Goal: Participate in discussion

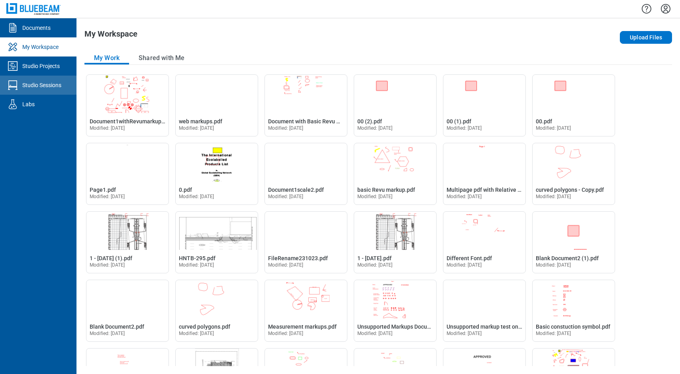
click at [41, 83] on div "Studio Sessions" at bounding box center [41, 85] width 39 height 8
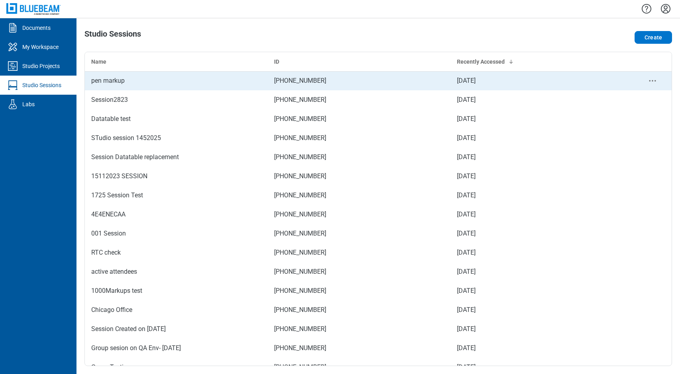
click at [143, 83] on div "pen markup" at bounding box center [176, 81] width 170 height 10
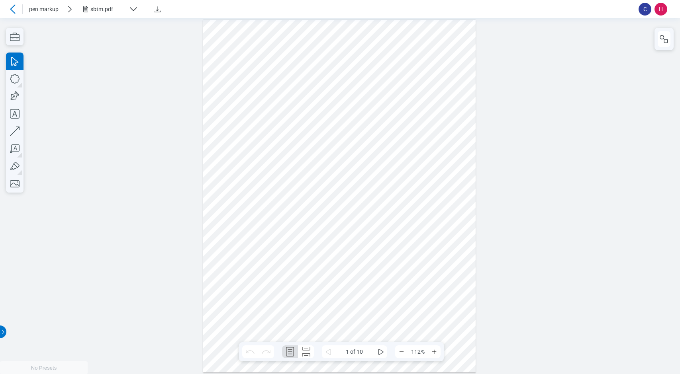
click at [112, 10] on div "sbtm.pdf" at bounding box center [107, 9] width 35 height 8
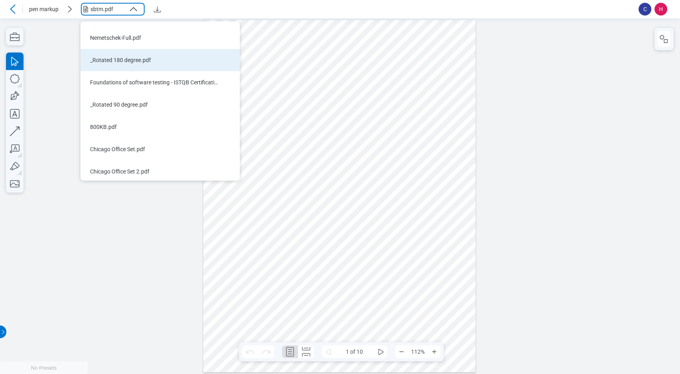
scroll to position [37, 0]
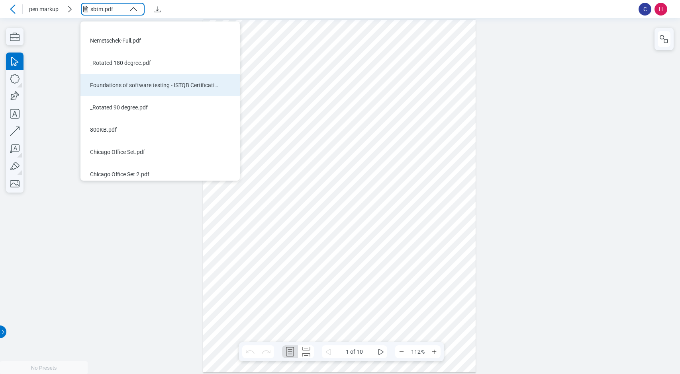
click at [130, 81] on div "Foundations of software testing - ISTQB Certification book.pdf" at bounding box center [155, 85] width 131 height 8
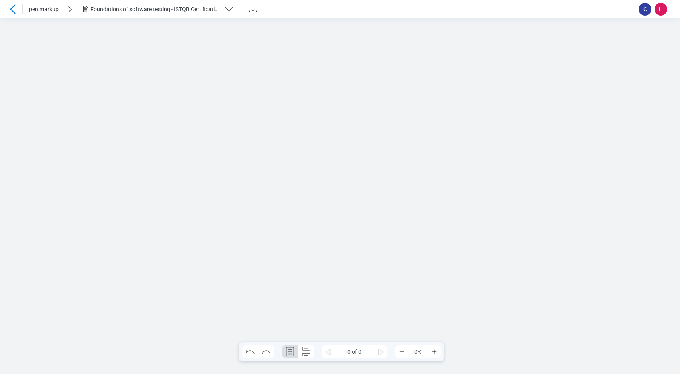
scroll to position [0, 0]
click at [209, 11] on div "Foundations of software testing - ISTQB Certification book.pdf" at bounding box center [155, 9] width 131 height 8
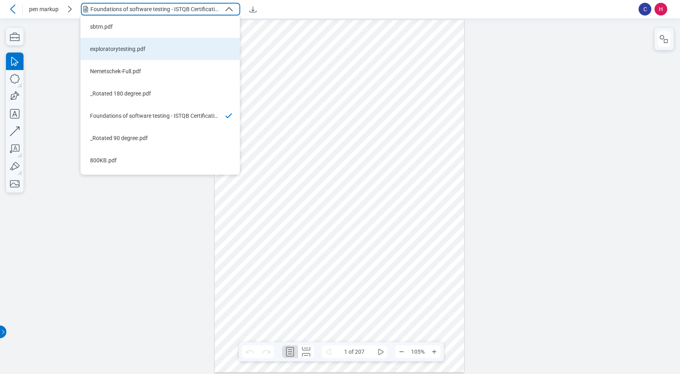
click at [145, 51] on div "exploratorytesting.pdf" at bounding box center [155, 49] width 131 height 8
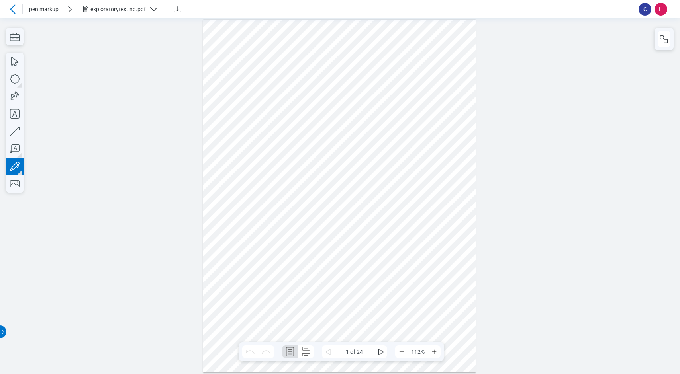
drag, startPoint x: 391, startPoint y: 63, endPoint x: 446, endPoint y: 112, distance: 73.3
click at [446, 112] on div at bounding box center [339, 196] width 273 height 353
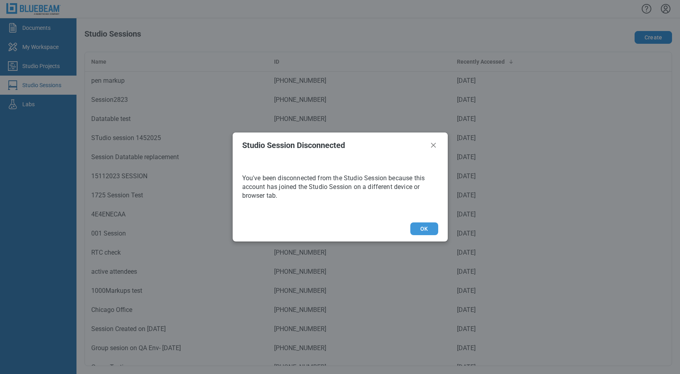
click at [421, 232] on button "OK" at bounding box center [423, 229] width 27 height 13
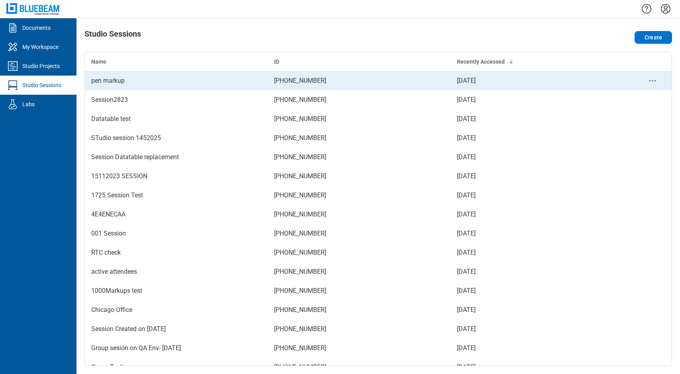
click at [117, 80] on div "pen markup" at bounding box center [176, 81] width 170 height 10
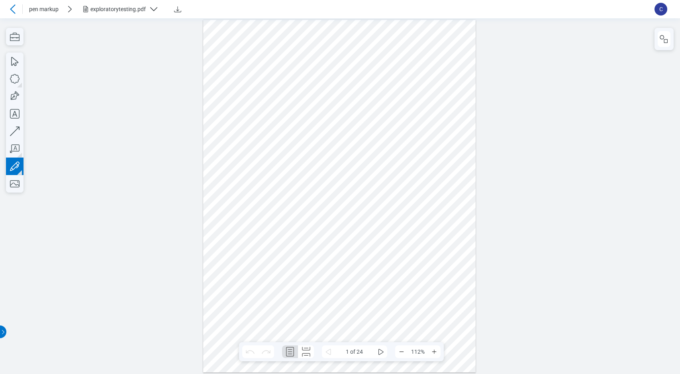
drag, startPoint x: 389, startPoint y: 67, endPoint x: 445, endPoint y: 88, distance: 59.1
click at [447, 88] on div at bounding box center [339, 196] width 273 height 353
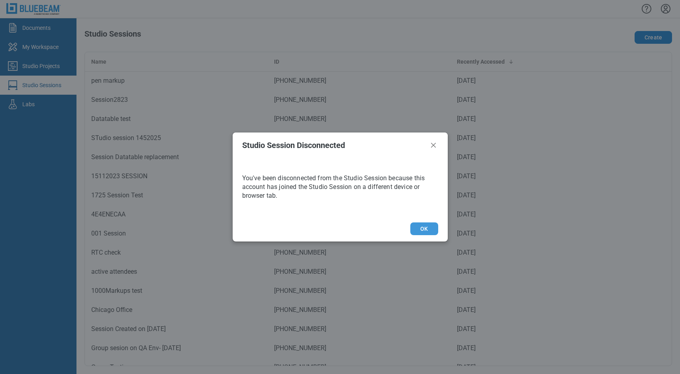
click at [427, 228] on button "OK" at bounding box center [423, 229] width 27 height 13
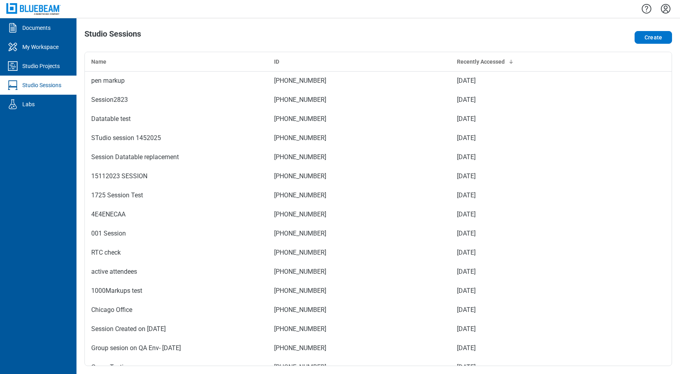
click at [664, 11] on icon "Settings" at bounding box center [666, 9] width 10 height 10
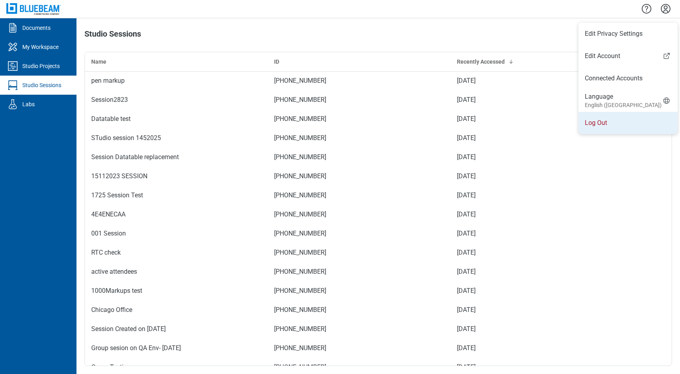
click at [598, 128] on li "Log Out" at bounding box center [627, 123] width 99 height 22
